Goal: Task Accomplishment & Management: Complete application form

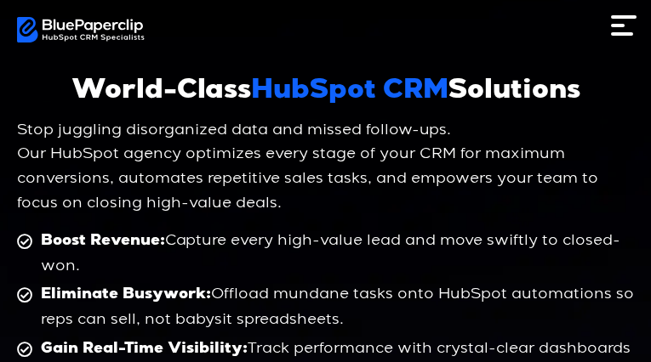
type input "**********"
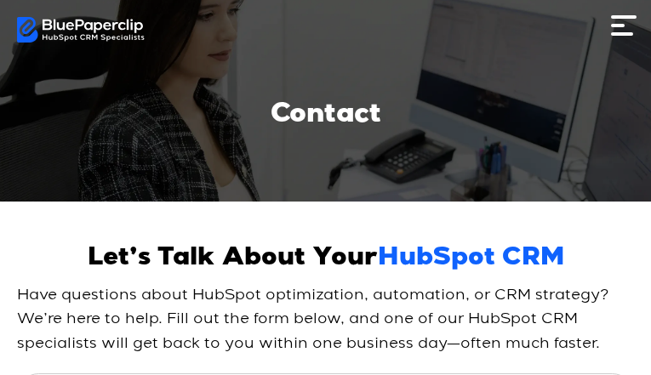
type input "**********"
select select "**********"
